Goal: Task Accomplishment & Management: Manage account settings

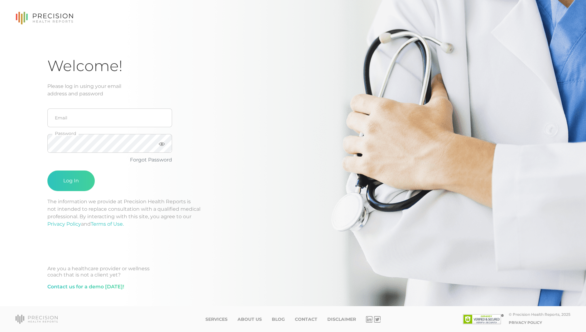
type input "[EMAIL_ADDRESS][DOMAIN_NAME]"
click at [47, 171] on button "Log In" at bounding box center [70, 181] width 47 height 21
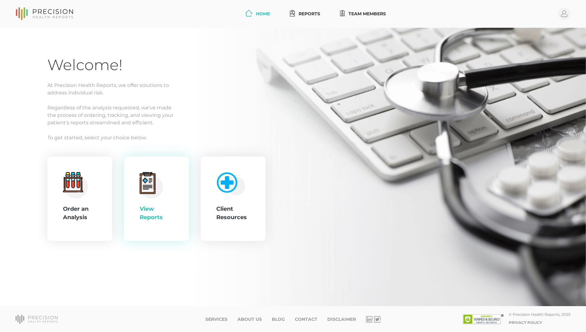
click at [161, 192] on circle at bounding box center [151, 187] width 23 height 23
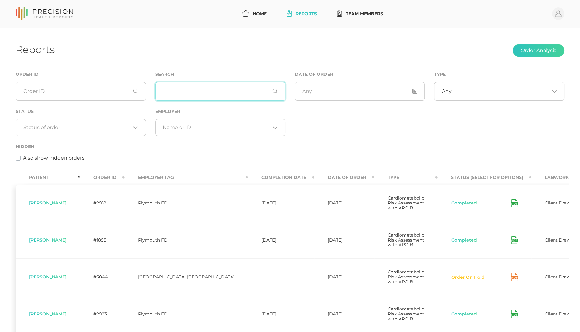
click at [189, 94] on input "text" at bounding box center [220, 91] width 130 height 19
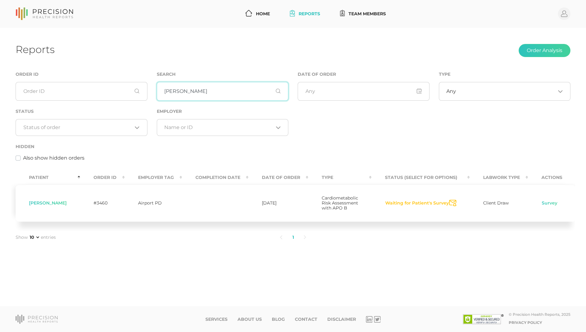
type input "[PERSON_NAME]"
click at [427, 206] on button "Waiting for Patient's Survey" at bounding box center [417, 203] width 64 height 6
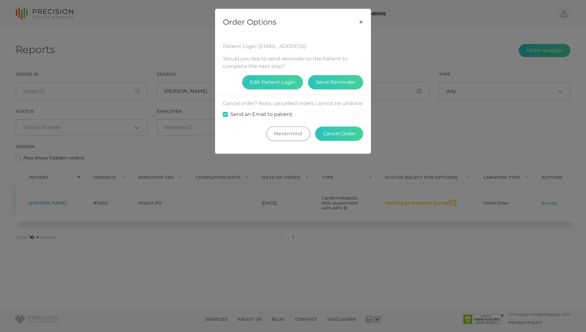
drag, startPoint x: 317, startPoint y: 45, endPoint x: 259, endPoint y: 47, distance: 58.7
click at [259, 47] on div "Patient Login: [EMAIL_ADDRESS]" at bounding box center [293, 46] width 140 height 7
drag, startPoint x: 259, startPoint y: 47, endPoint x: 262, endPoint y: 48, distance: 3.8
copy div "[EMAIL_ADDRESS]"
click at [277, 80] on button "Edit Patient Login" at bounding box center [272, 82] width 61 height 14
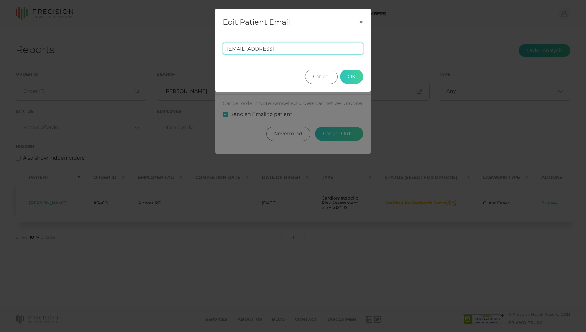
click at [291, 49] on input "[EMAIL_ADDRESS]" at bounding box center [293, 49] width 140 height 12
type input "[EMAIL_ADDRESS][DOMAIN_NAME]"
click at [347, 72] on button "OK" at bounding box center [351, 77] width 23 height 14
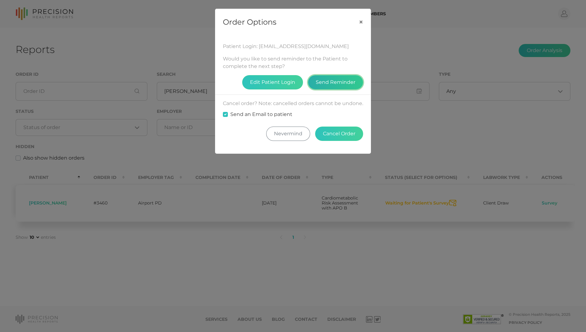
click at [325, 81] on button "Send Reminder" at bounding box center [335, 82] width 55 height 14
